Goal: Information Seeking & Learning: Learn about a topic

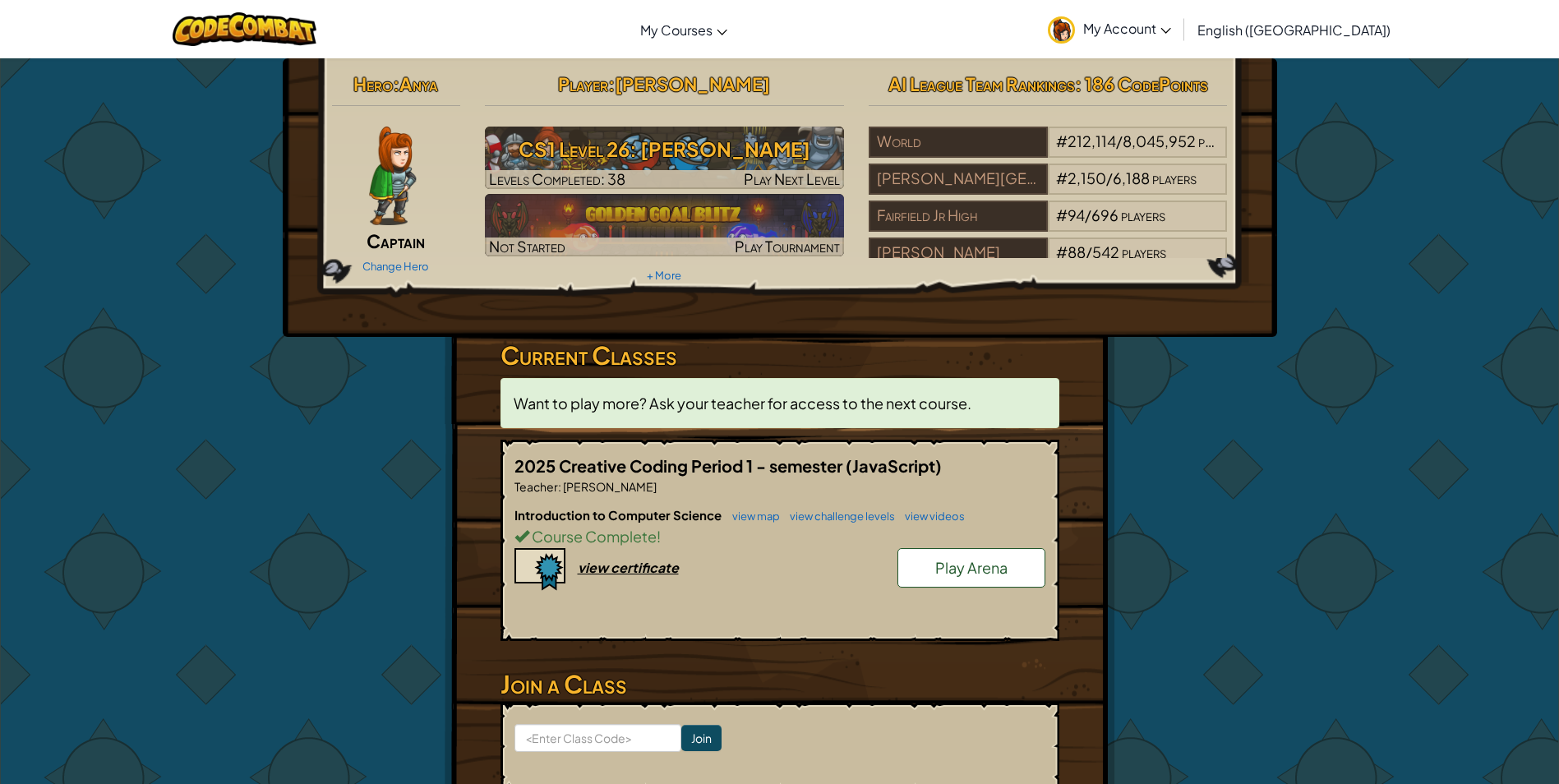
click at [955, 562] on span "Play Arena" at bounding box center [971, 566] width 72 height 19
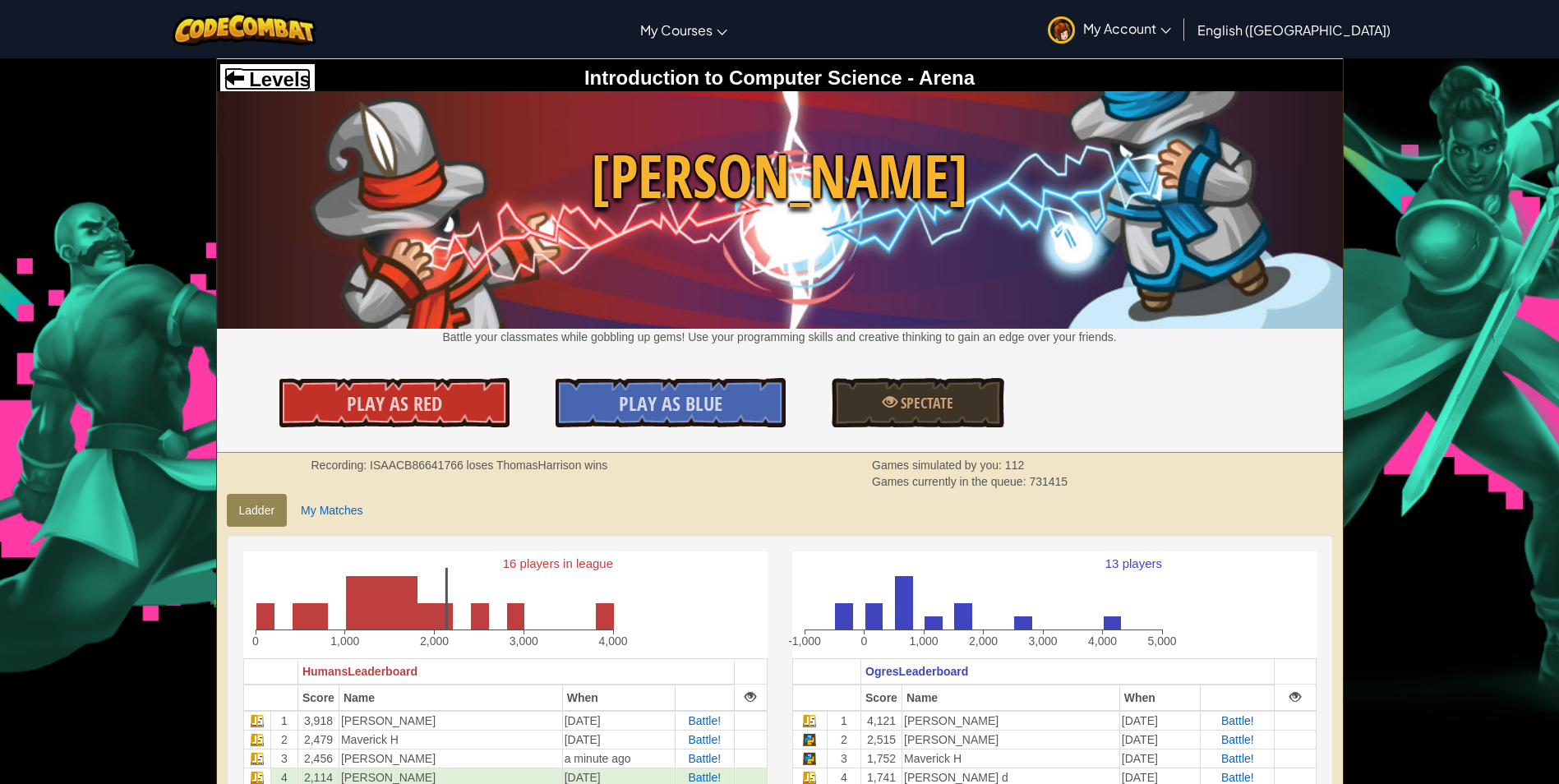
click at [267, 85] on span "Levels" at bounding box center [276, 79] width 66 height 22
